Goal: Task Accomplishment & Management: Use online tool/utility

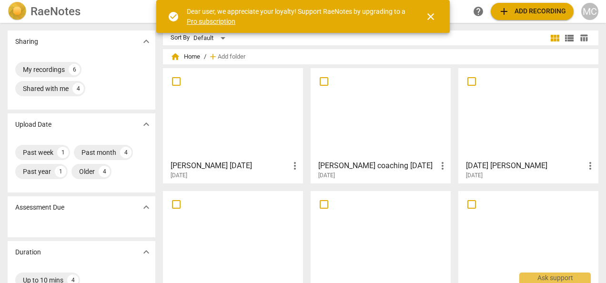
click at [511, 11] on span "add Add recording" at bounding box center [532, 11] width 68 height 11
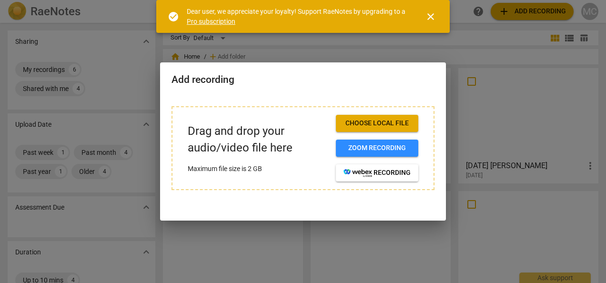
click at [368, 126] on span "Choose local file" at bounding box center [376, 124] width 67 height 10
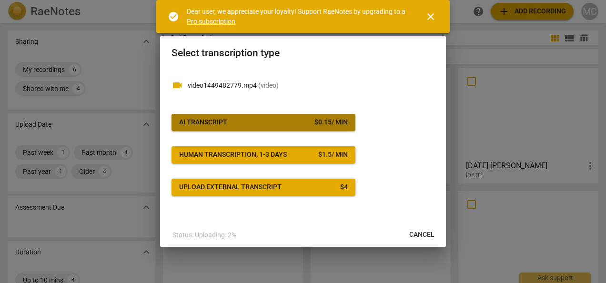
click at [211, 121] on div "AI Transcript" at bounding box center [203, 123] width 48 height 10
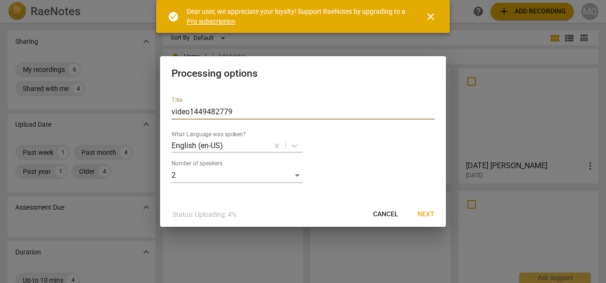
drag, startPoint x: 242, startPoint y: 111, endPoint x: 152, endPoint y: 111, distance: 89.5
click at [152, 111] on div "Processing options Title video1449482779 What Language was spoken? English (en-…" at bounding box center [303, 141] width 606 height 283
type input "[DATE] [PERSON_NAME]"
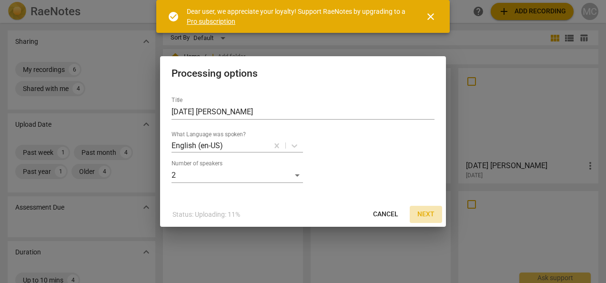
click at [427, 214] on span "Next" at bounding box center [425, 215] width 17 height 10
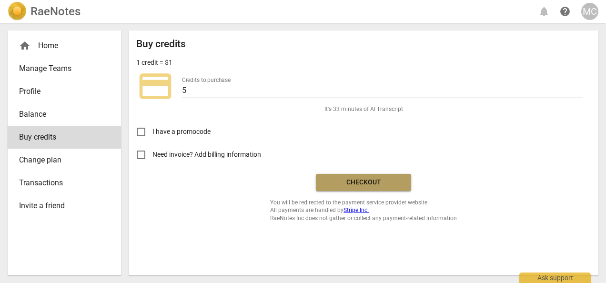
click at [362, 186] on span "Checkout" at bounding box center [363, 183] width 80 height 10
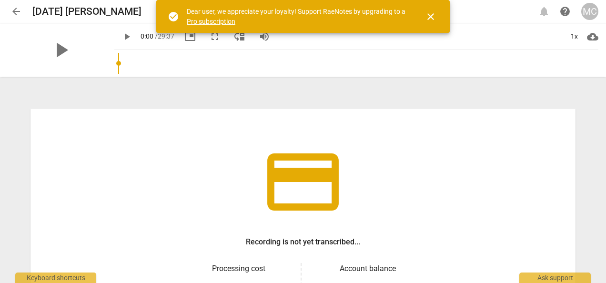
click at [602, 252] on div "credit_card Recording is not yet transcribed... Processing cost $ 4.50 Account …" at bounding box center [303, 180] width 606 height 205
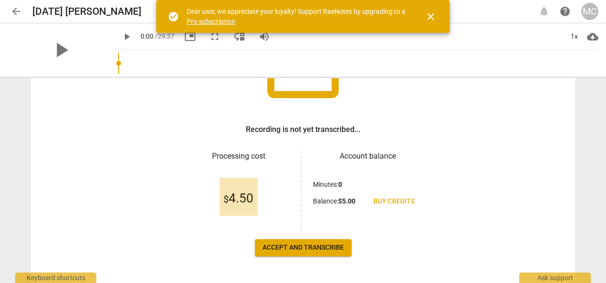
scroll to position [147, 0]
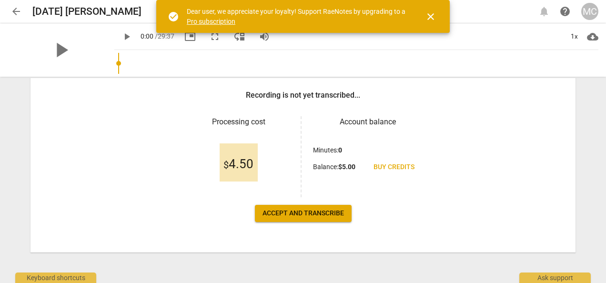
click at [305, 213] on span "Accept and transcribe" at bounding box center [302, 214] width 81 height 10
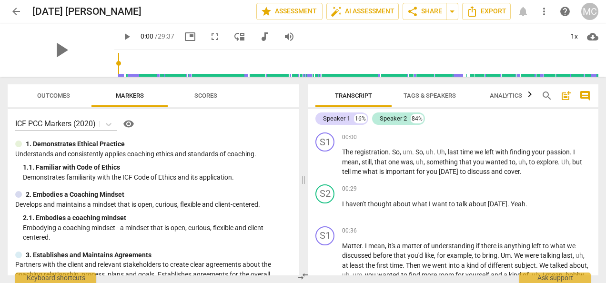
click at [605, 0] on html "arrow_back [DATE] [PERSON_NAME] edit star Assessment auto_fix_high AI Assessmen…" at bounding box center [303, 0] width 606 height 0
click at [433, 96] on span "Tags & Speakers" at bounding box center [429, 95] width 52 height 7
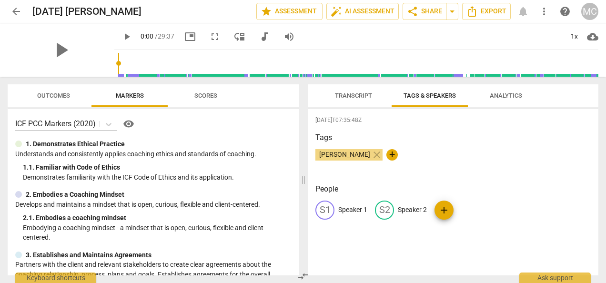
click at [351, 96] on span "Transcript" at bounding box center [353, 95] width 37 height 7
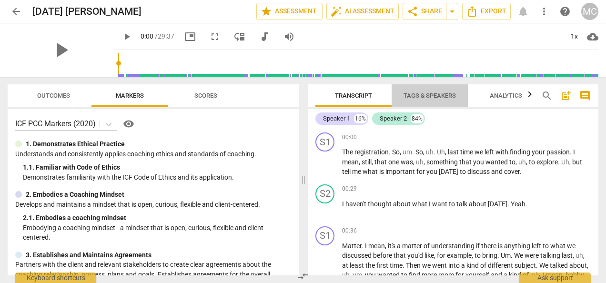
click at [413, 96] on span "Tags & Speakers" at bounding box center [429, 95] width 52 height 7
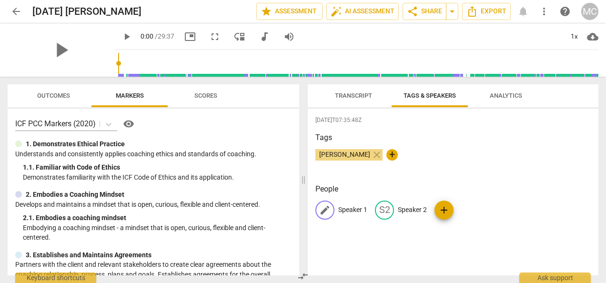
click at [359, 208] on p "Speaker 1" at bounding box center [352, 210] width 29 height 10
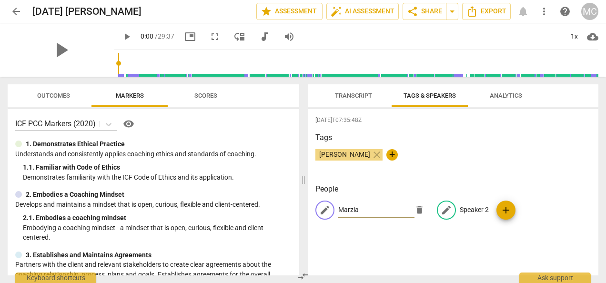
type input "Marzia"
click at [469, 207] on p "Speaker 2" at bounding box center [474, 210] width 29 height 10
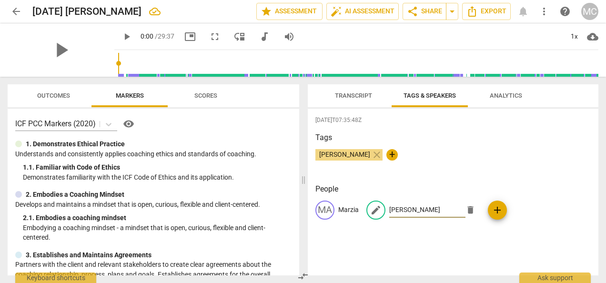
type input "[PERSON_NAME]"
click at [347, 97] on span "Transcript" at bounding box center [353, 95] width 37 height 7
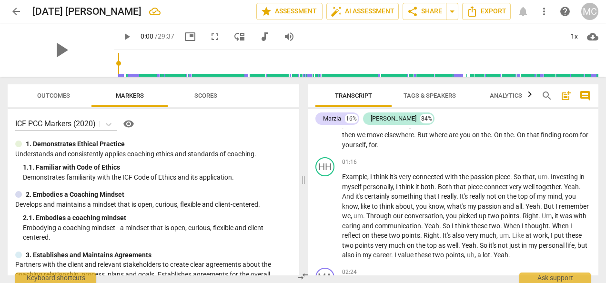
scroll to position [0, 0]
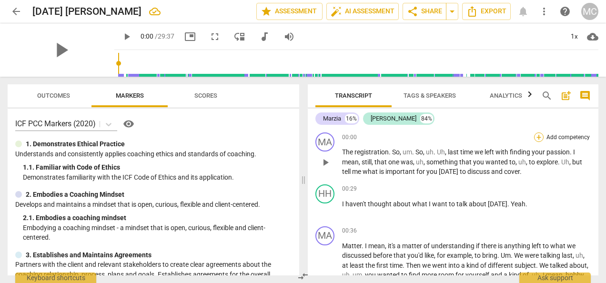
click at [537, 139] on div "+" at bounding box center [539, 137] width 10 height 10
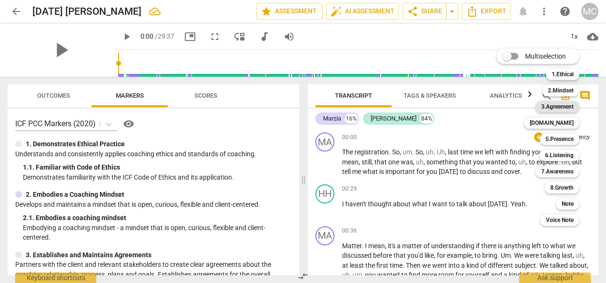
click at [558, 105] on b "3.Agreement" at bounding box center [557, 106] width 32 height 11
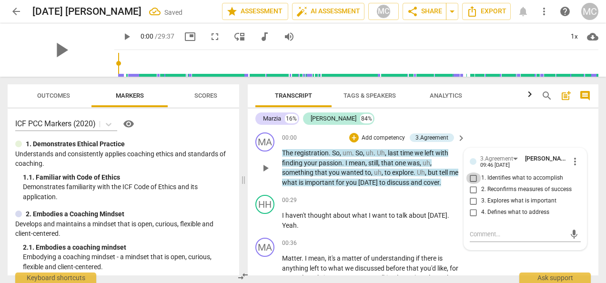
click at [469, 178] on input "1. Identifies what to accomplish" at bounding box center [473, 177] width 15 height 11
checkbox input "true"
click at [402, 200] on div "+" at bounding box center [402, 200] width 10 height 10
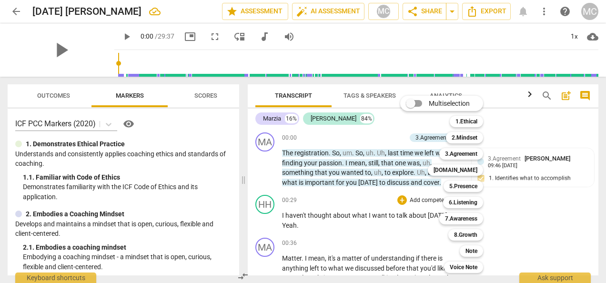
click at [405, 233] on div "Multiselection m 1.Ethical 1 2.Mindset 2 3.Agreement 3 [DOMAIN_NAME] 4 5.Presen…" at bounding box center [448, 184] width 105 height 182
click at [535, 219] on div at bounding box center [303, 141] width 606 height 283
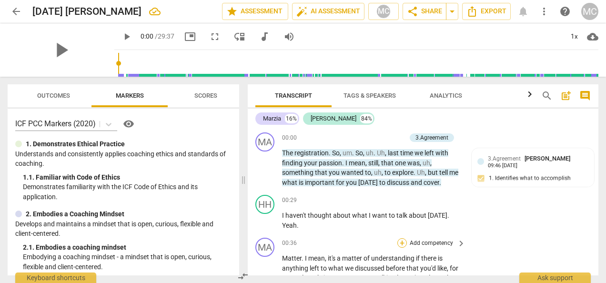
click at [400, 241] on div "+" at bounding box center [402, 243] width 10 height 10
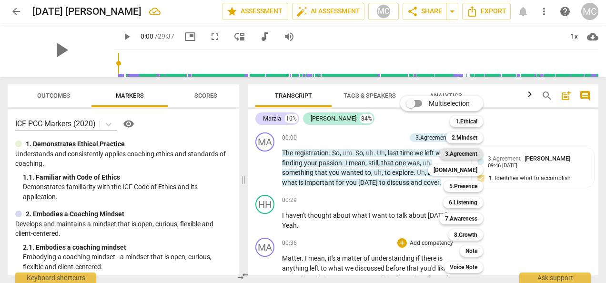
click at [451, 154] on b "3.Agreement" at bounding box center [461, 153] width 32 height 11
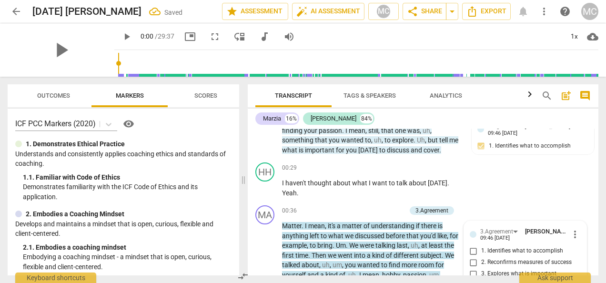
scroll to position [145, 0]
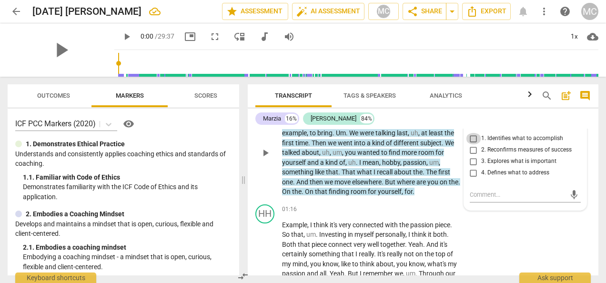
click at [470, 138] on input "1. Identifies what to accomplish" at bounding box center [473, 138] width 15 height 11
checkbox input "true"
click at [472, 163] on input "3. Explores what is important" at bounding box center [473, 161] width 15 height 11
checkbox input "true"
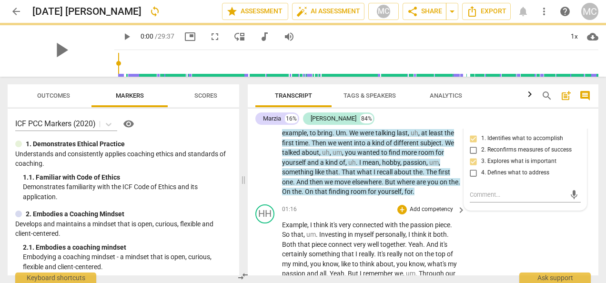
click at [474, 248] on div "HH play_arrow pause 01:16 + Add competency keyboard_arrow_right Example , I thi…" at bounding box center [423, 276] width 351 height 151
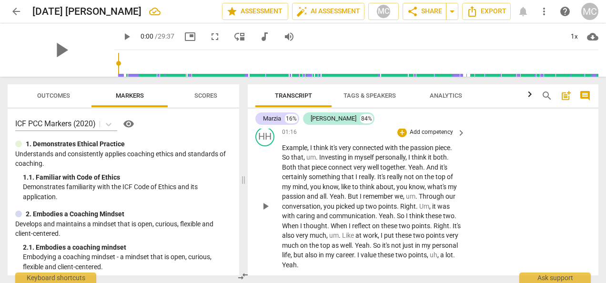
scroll to position [221, 0]
click at [400, 133] on div "+" at bounding box center [402, 134] width 10 height 10
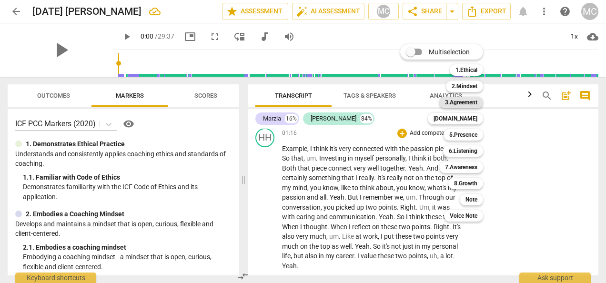
click at [456, 103] on b "3.Agreement" at bounding box center [461, 102] width 32 height 11
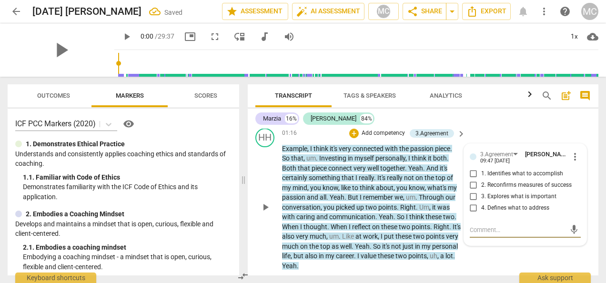
click at [470, 171] on input "1. Identifies what to accomplish" at bounding box center [473, 173] width 15 height 11
checkbox input "true"
click at [472, 208] on input "4. Defines what to address" at bounding box center [473, 207] width 15 height 11
checkbox input "true"
click at [473, 191] on input "3. Explores what is important" at bounding box center [473, 196] width 15 height 11
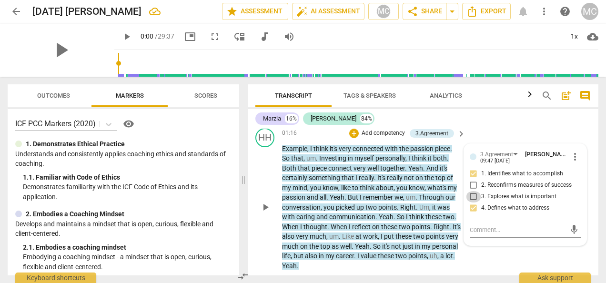
checkbox input "true"
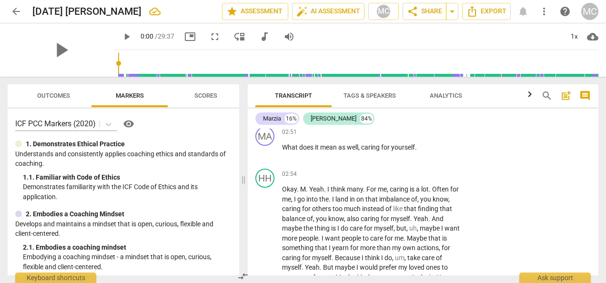
scroll to position [461, 0]
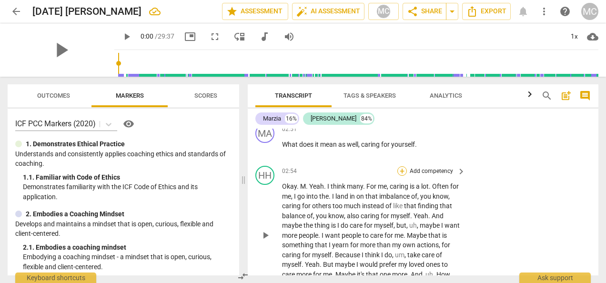
click at [398, 170] on div "+" at bounding box center [402, 171] width 10 height 10
